Goal: Feedback & Contribution: Contribute content

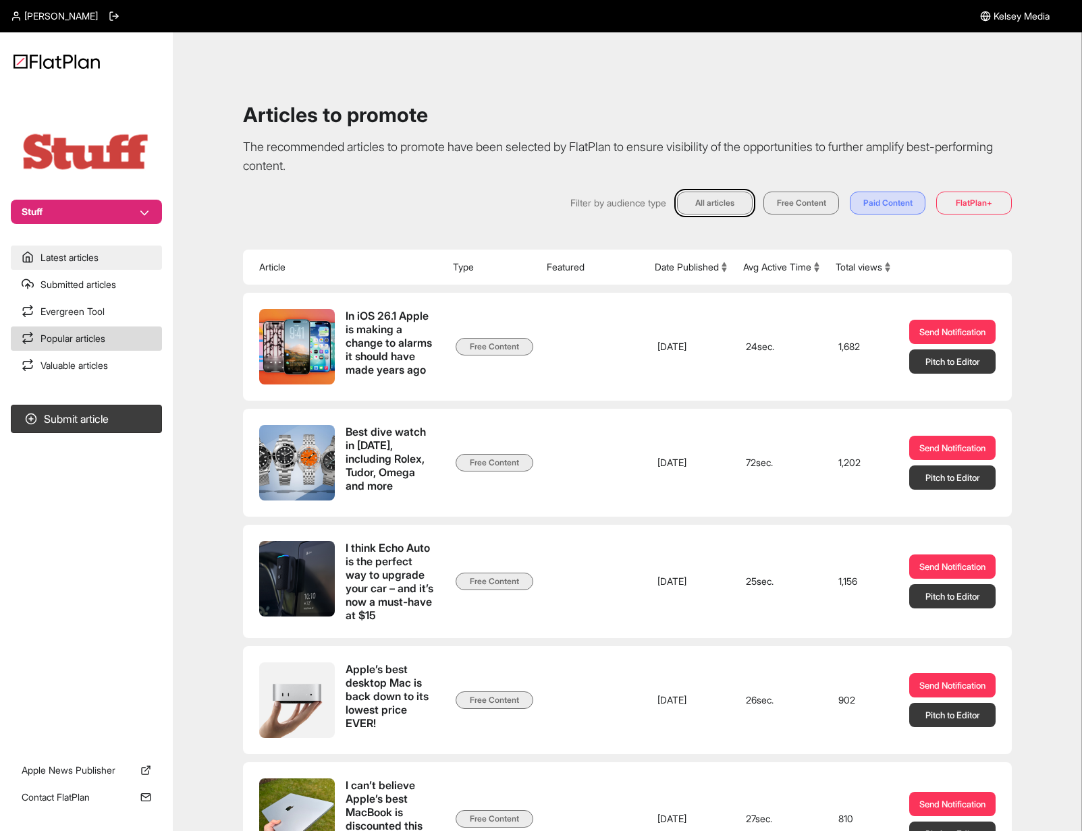
click at [92, 265] on link "Latest articles" at bounding box center [86, 258] width 151 height 24
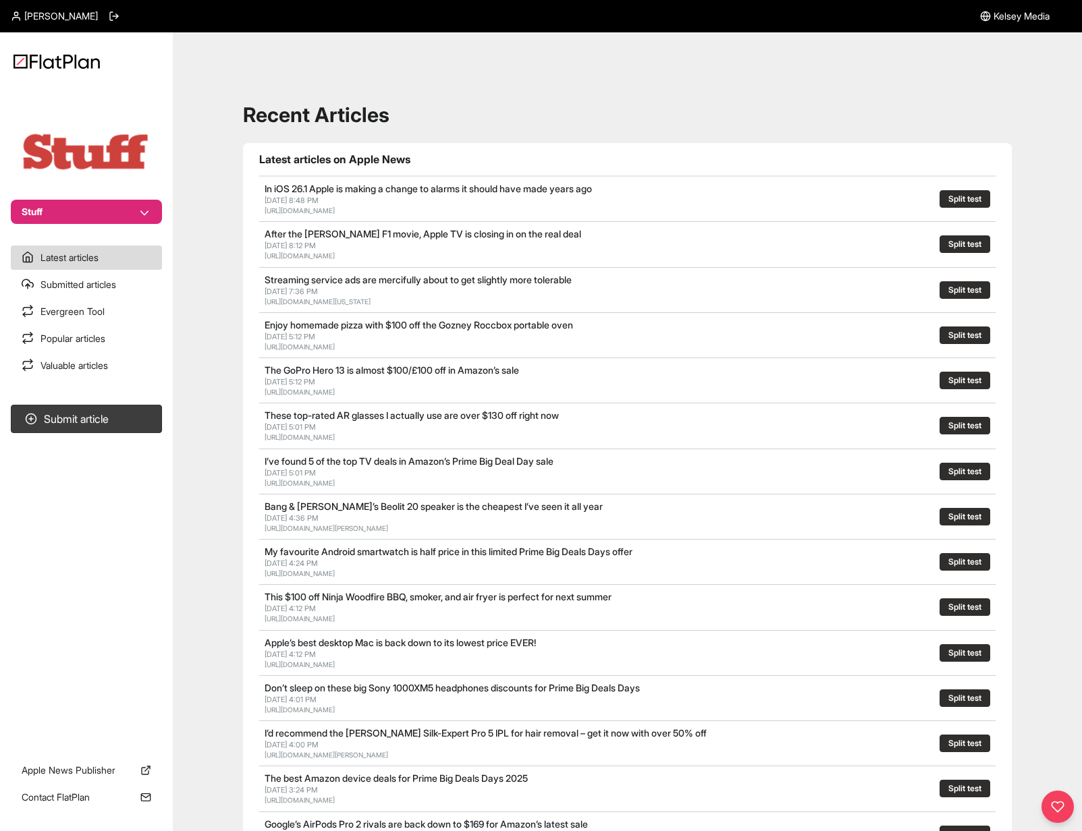
click at [520, 117] on h1 "Recent Articles" at bounding box center [627, 115] width 769 height 24
click at [100, 411] on button "Submit article" at bounding box center [86, 419] width 151 height 28
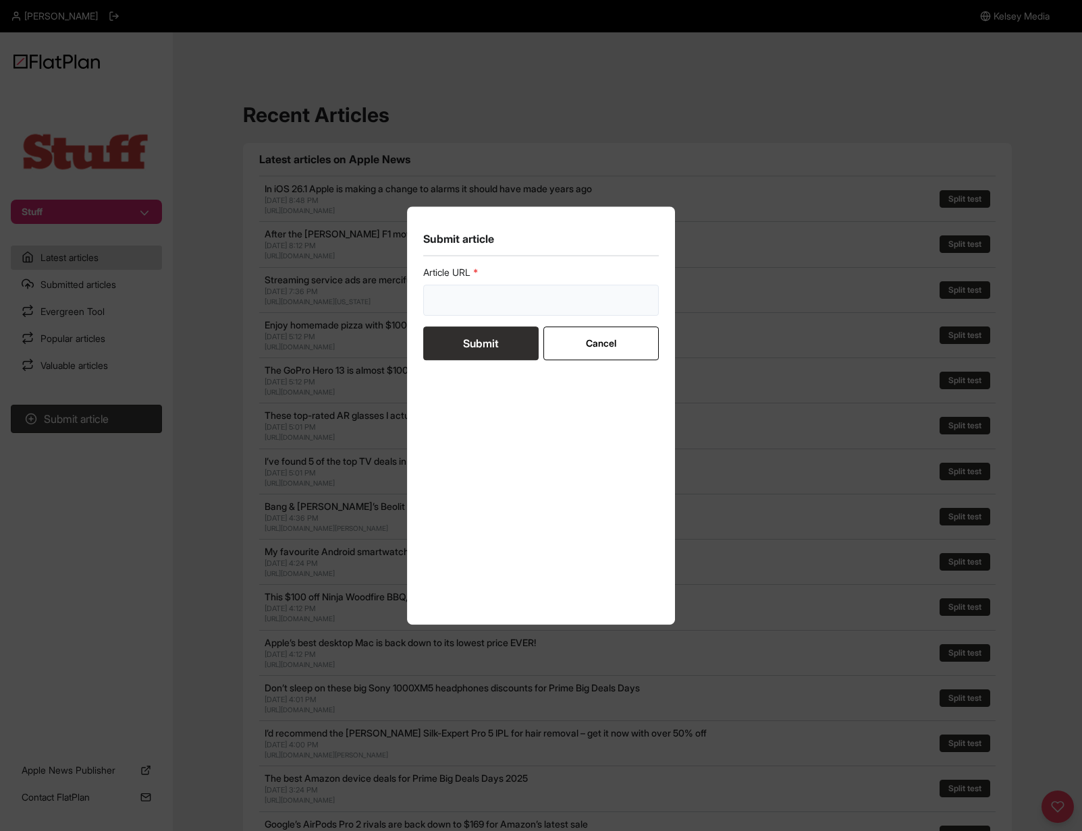
click at [530, 314] on input "url" at bounding box center [541, 300] width 236 height 31
paste input "[URL][DOMAIN_NAME]"
type input "[URL][DOMAIN_NAME]"
click at [516, 337] on button "Submit" at bounding box center [480, 344] width 115 height 34
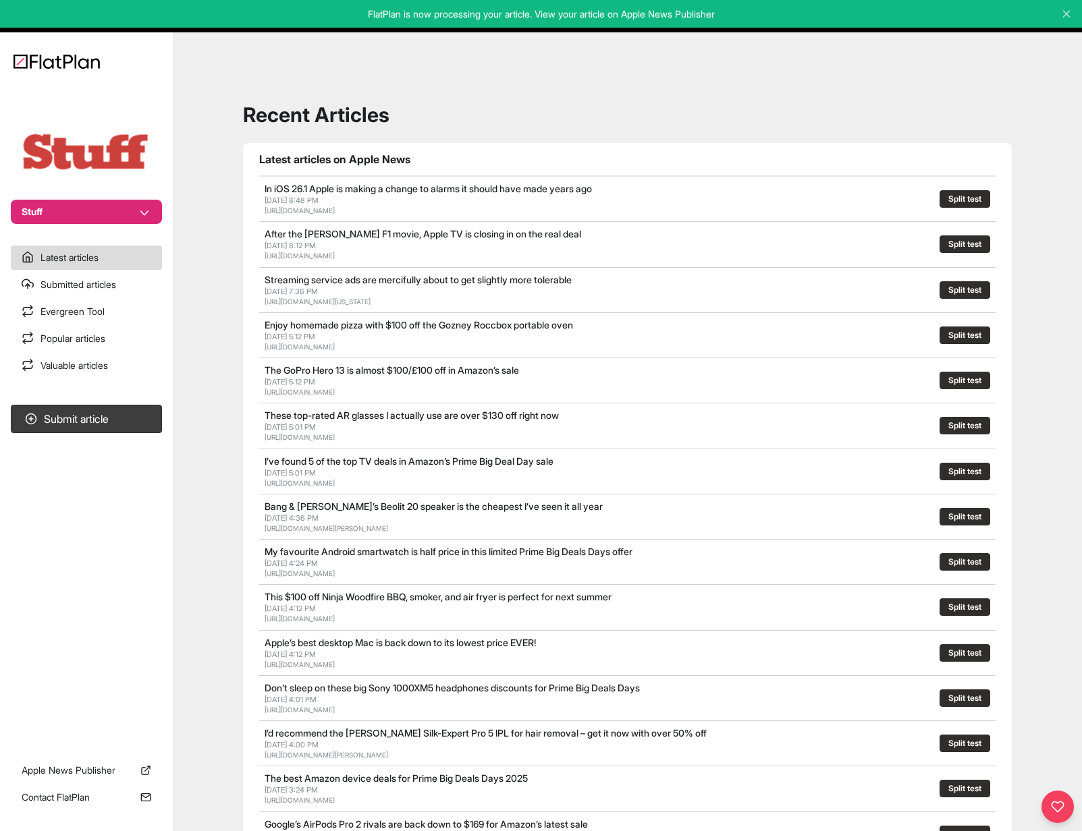
click at [638, 38] on main "Recent Articles Latest articles on Apple News In iOS 26.1 Apple is making a cha…" at bounding box center [627, 609] width 909 height 1154
click at [602, 94] on div "Recent Articles Latest articles on Apple News In iOS 26.1 Apple is making a cha…" at bounding box center [627, 610] width 876 height 1122
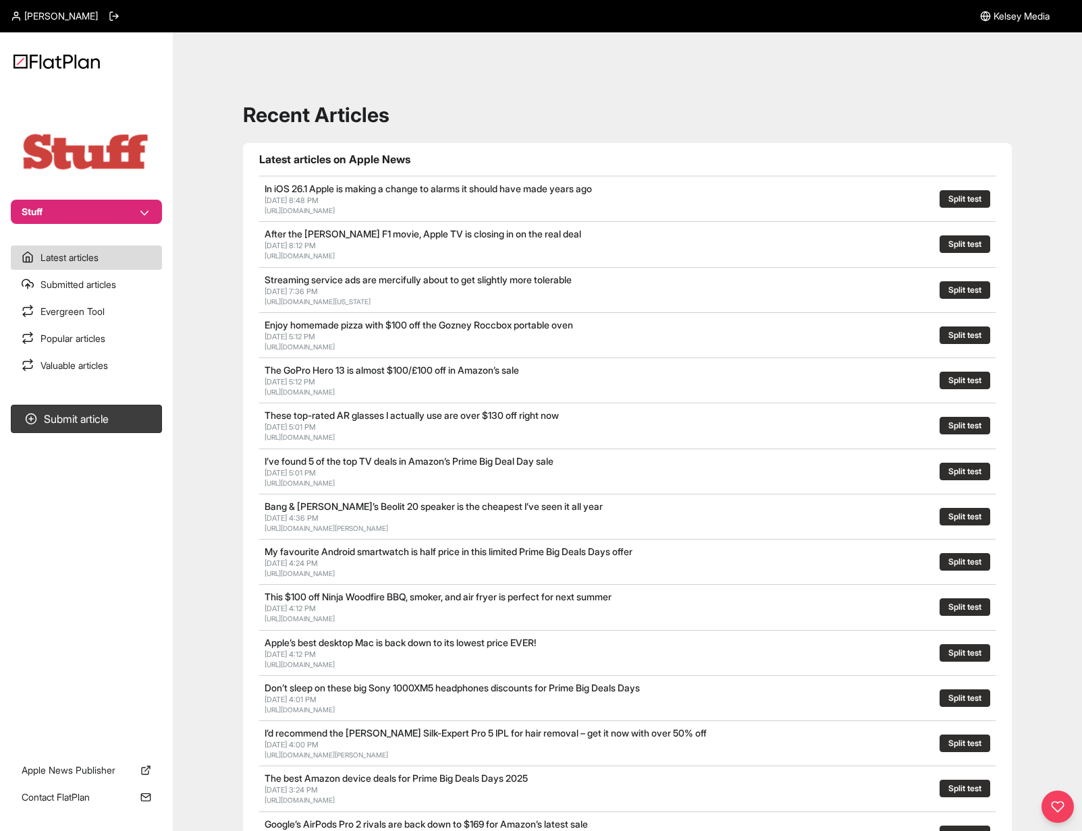
click at [339, 115] on h1 "Recent Articles" at bounding box center [627, 115] width 769 height 24
